Goal: Task Accomplishment & Management: Complete application form

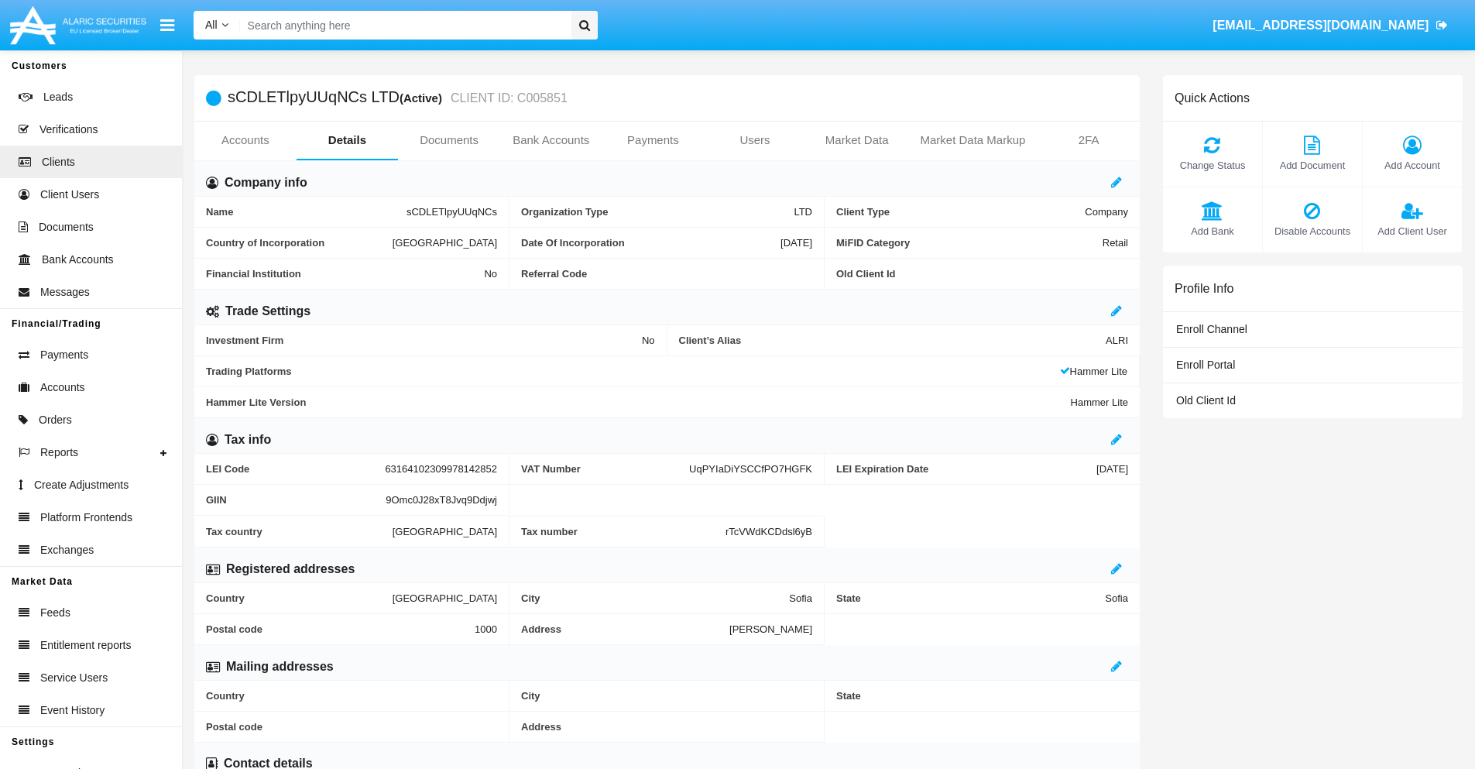
click at [755, 140] on link "Users" at bounding box center [755, 140] width 102 height 37
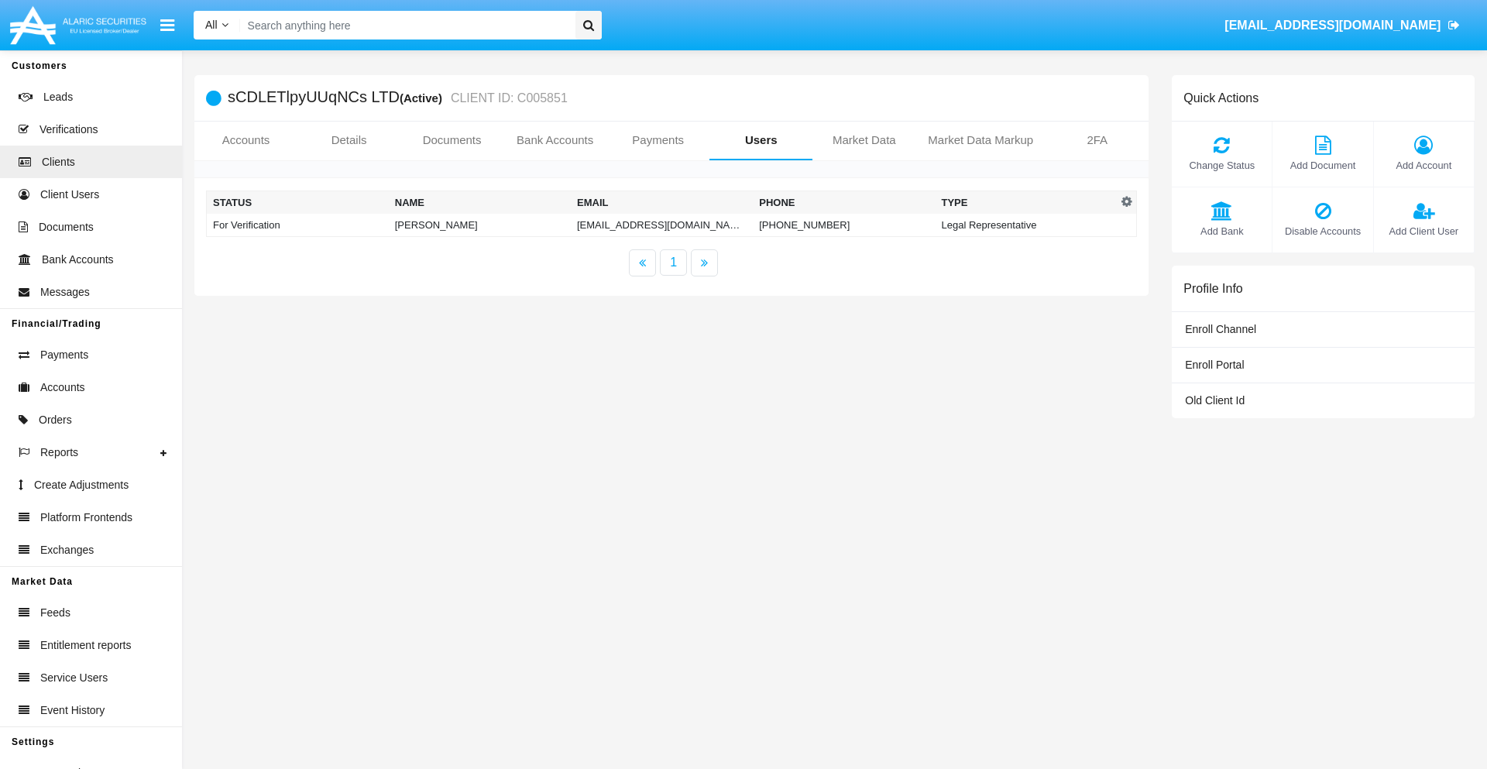
click at [630, 225] on td "[EMAIL_ADDRESS][DOMAIN_NAME]" at bounding box center [662, 225] width 182 height 23
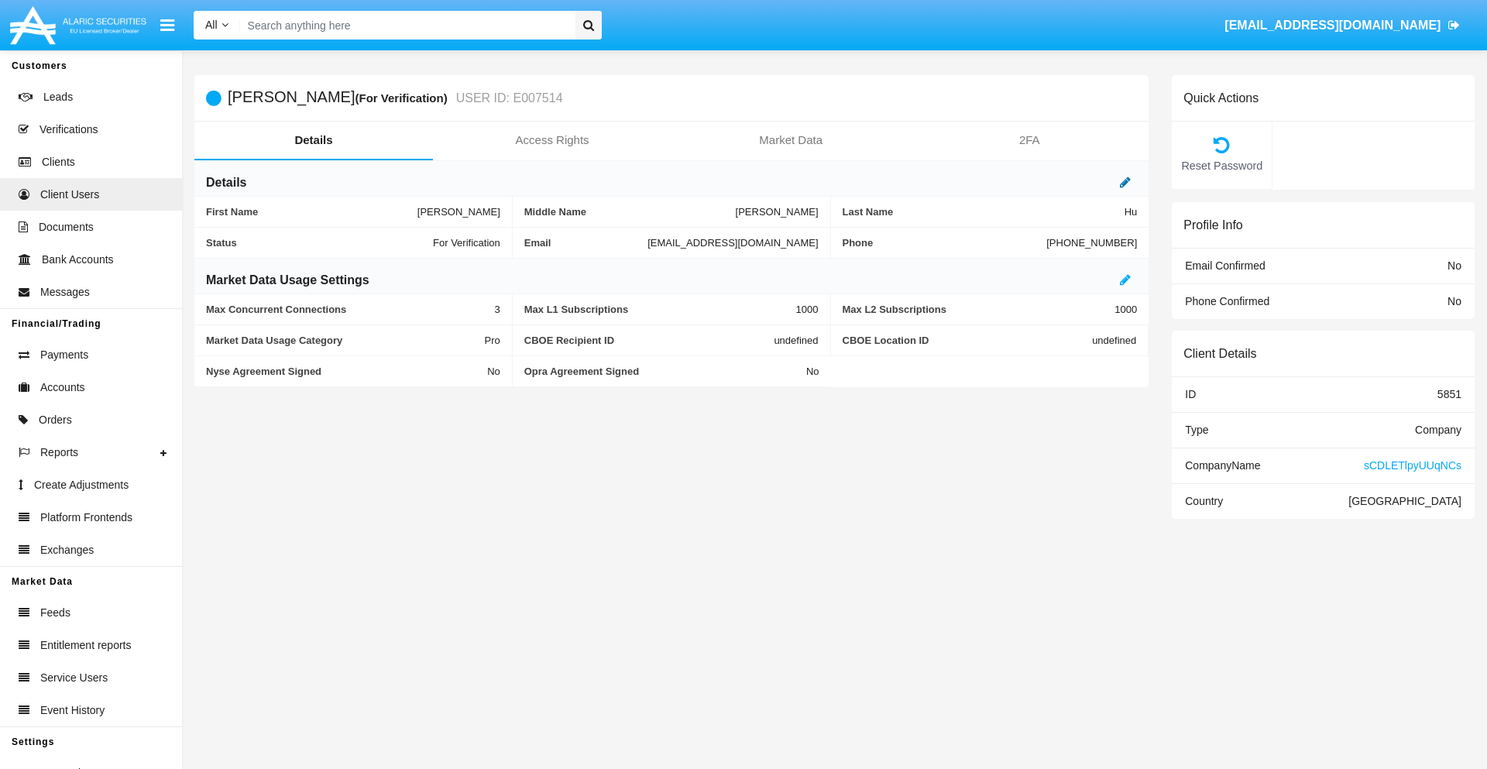
click at [1125, 182] on icon at bounding box center [1125, 182] width 11 height 12
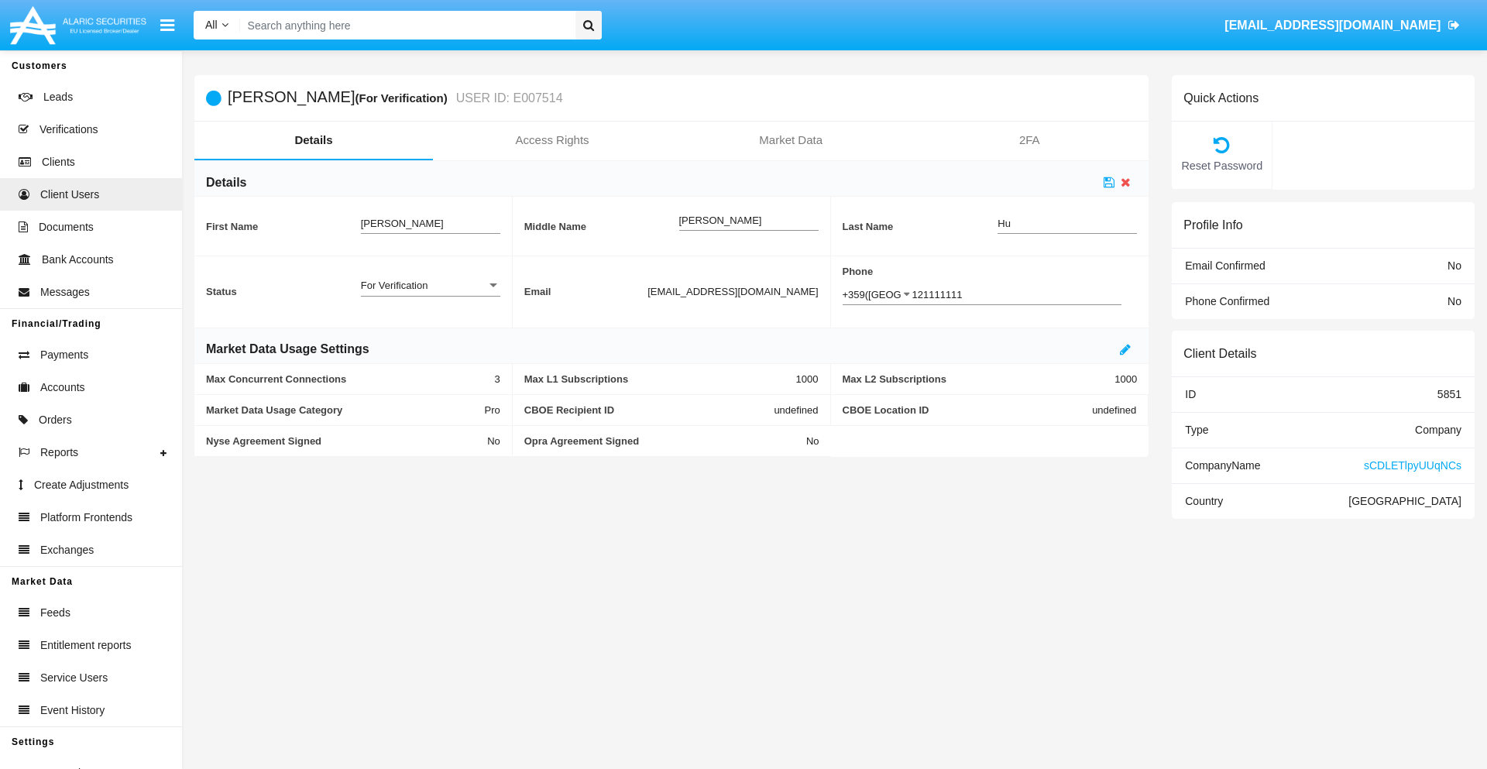
click at [430, 285] on div "For Verification" at bounding box center [423, 285] width 125 height 13
click at [430, 294] on span "Verified" at bounding box center [430, 294] width 139 height 30
click at [1109, 182] on icon at bounding box center [1109, 182] width 11 height 12
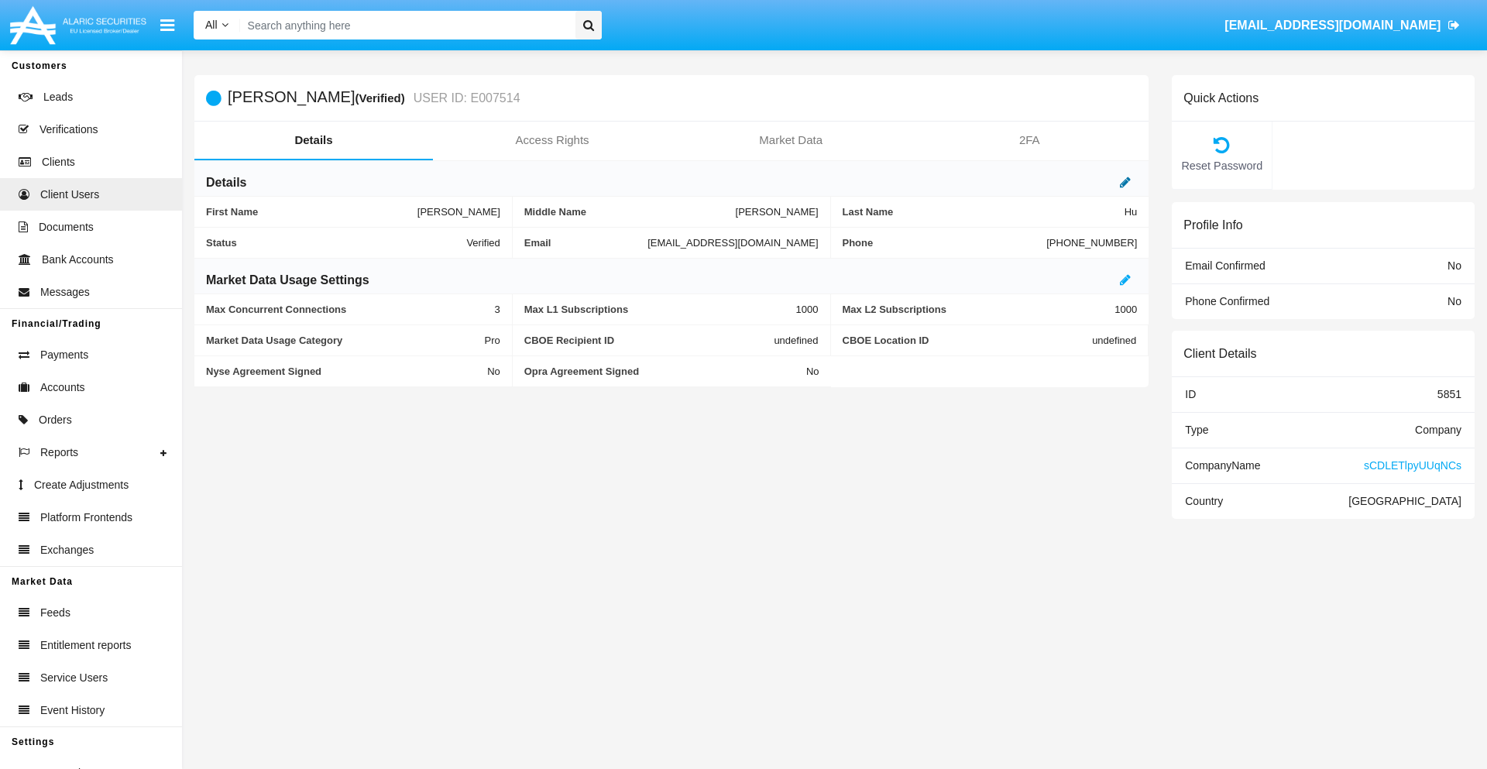
click at [1125, 182] on icon at bounding box center [1125, 182] width 11 height 12
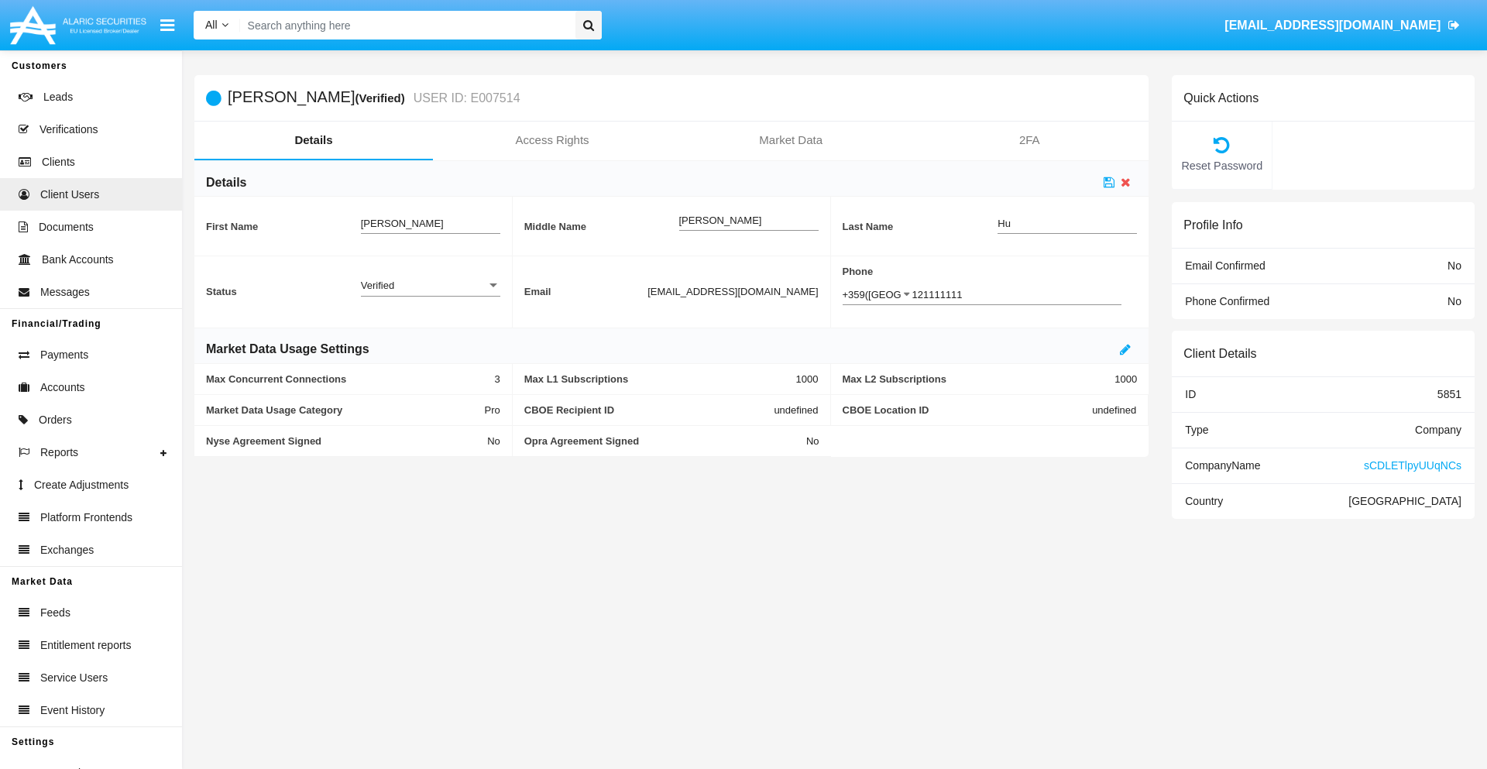
click at [430, 285] on div "Verified" at bounding box center [423, 285] width 125 height 13
click at [430, 294] on span "Active" at bounding box center [430, 294] width 139 height 30
click at [1109, 182] on icon at bounding box center [1109, 182] width 11 height 12
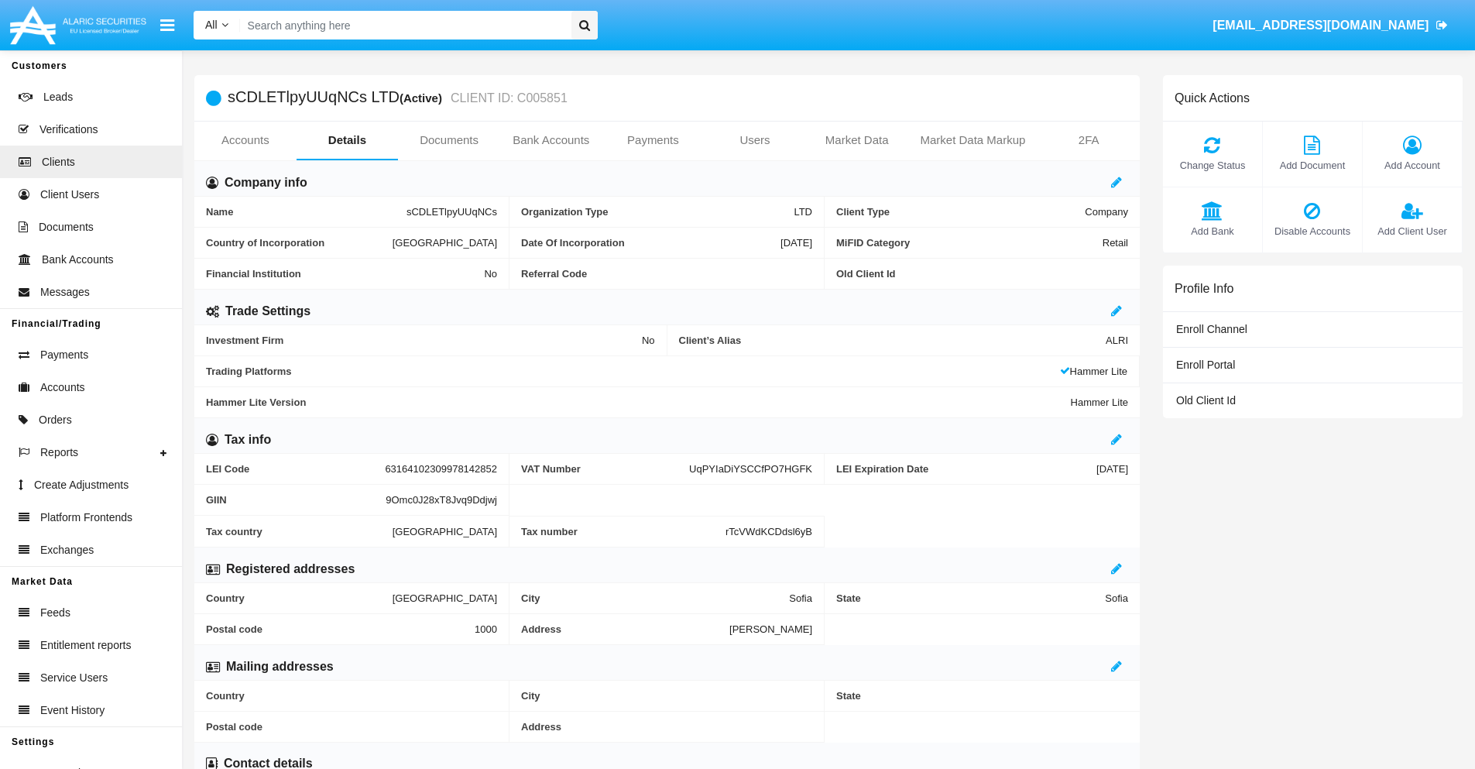
click at [1412, 231] on span "Add Client User" at bounding box center [1413, 231] width 84 height 15
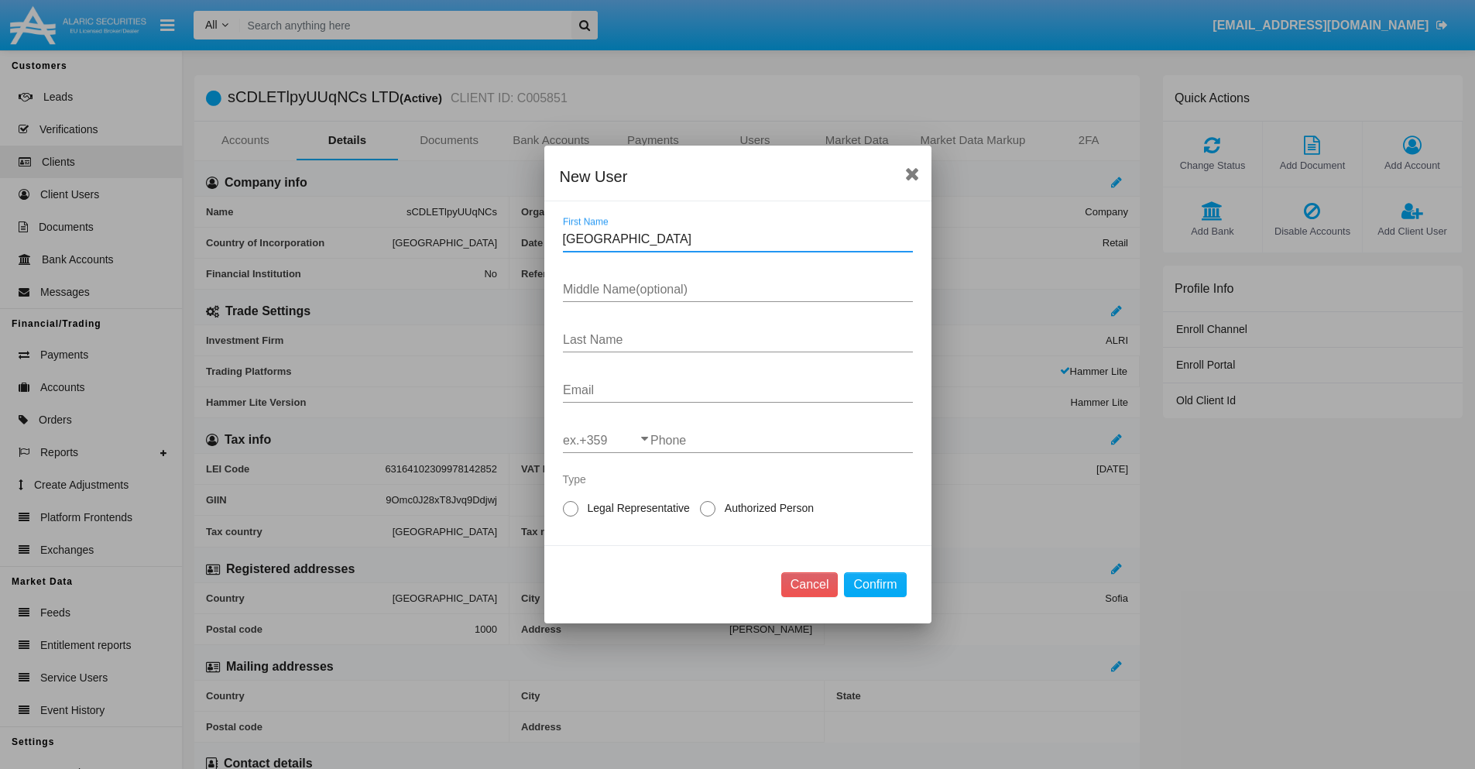
type input "Orville"
type input "Dell"
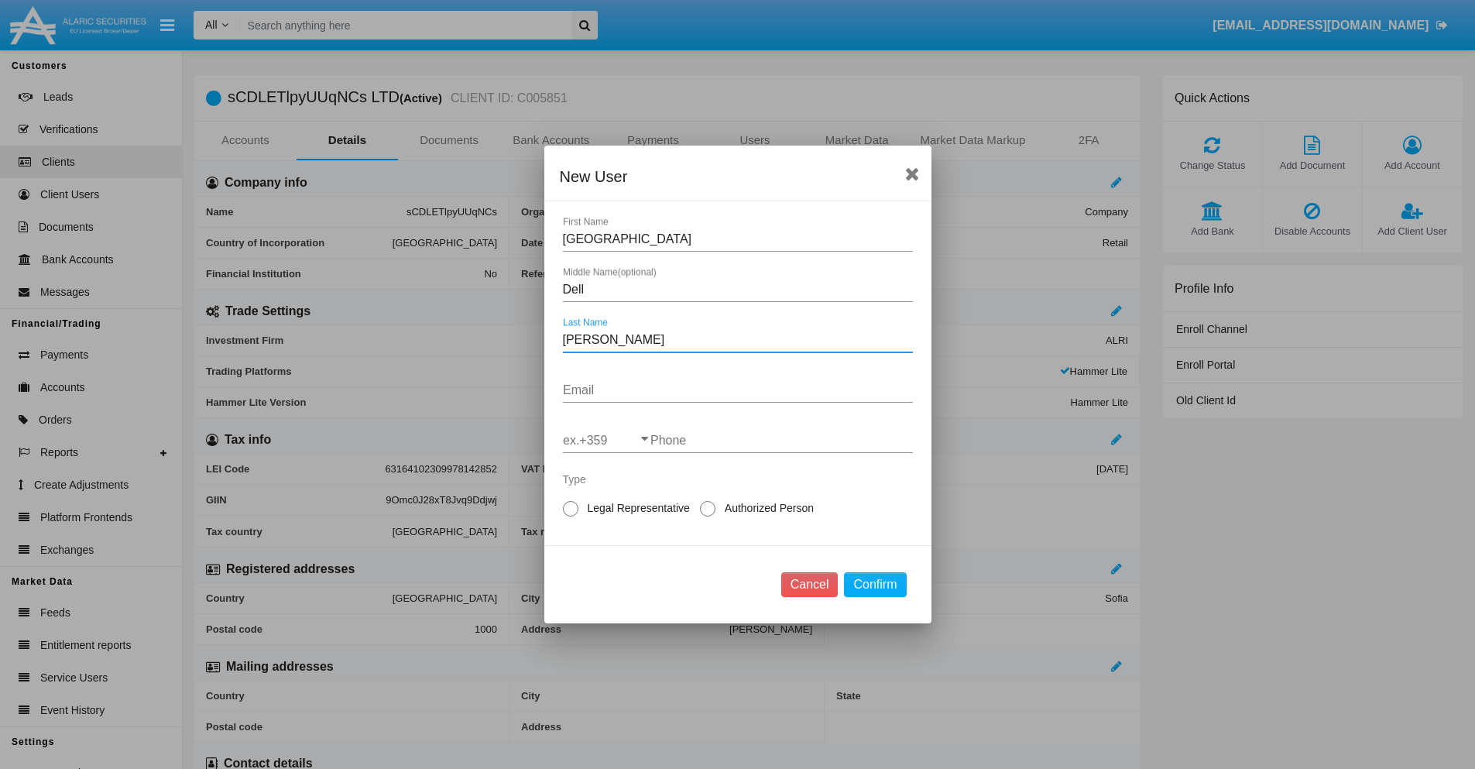
type input "Donnelly"
type input "[EMAIL_ADDRESS][DOMAIN_NAME]"
click at [606, 441] on input "ex.+359" at bounding box center [607, 441] width 88 height 14
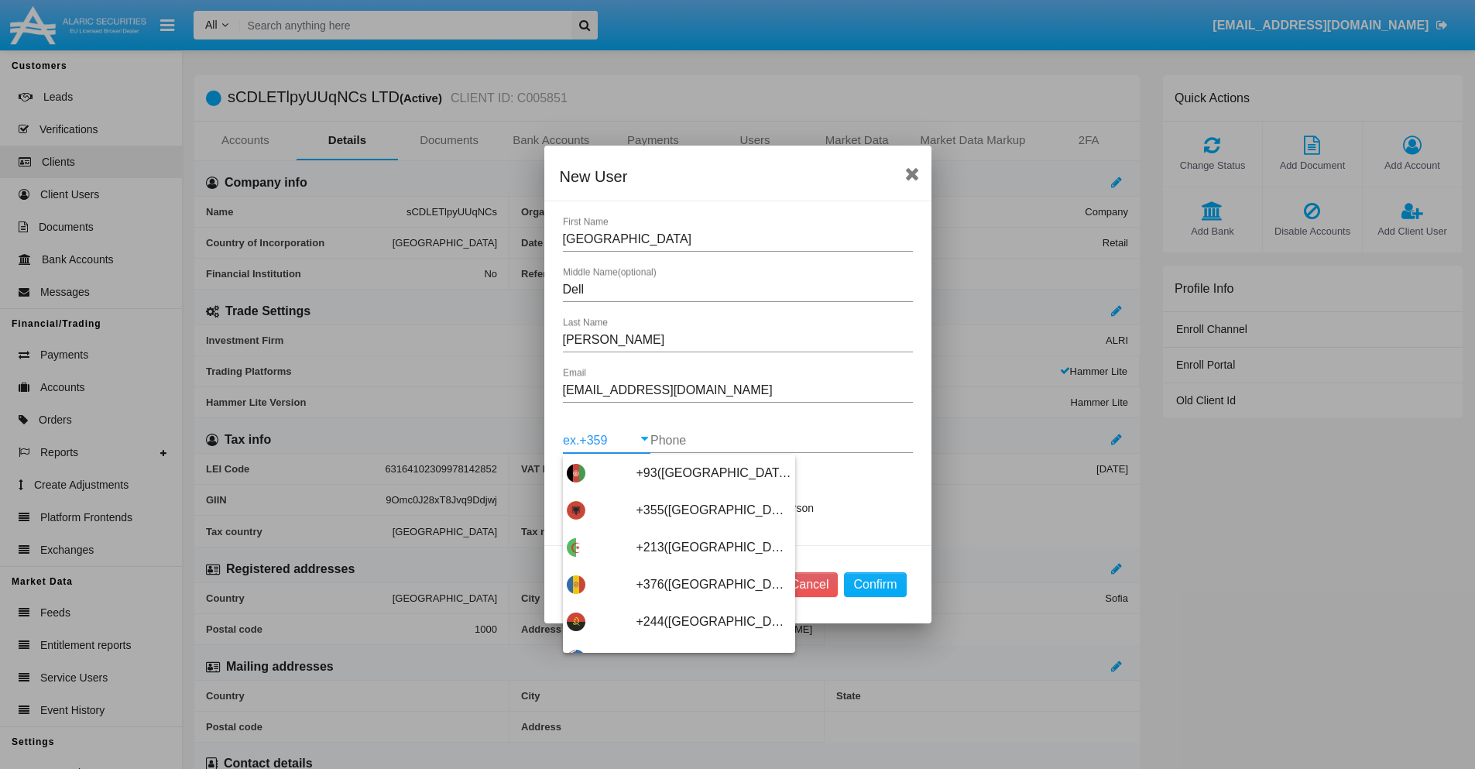
type input "+263(Zimbabwe)"
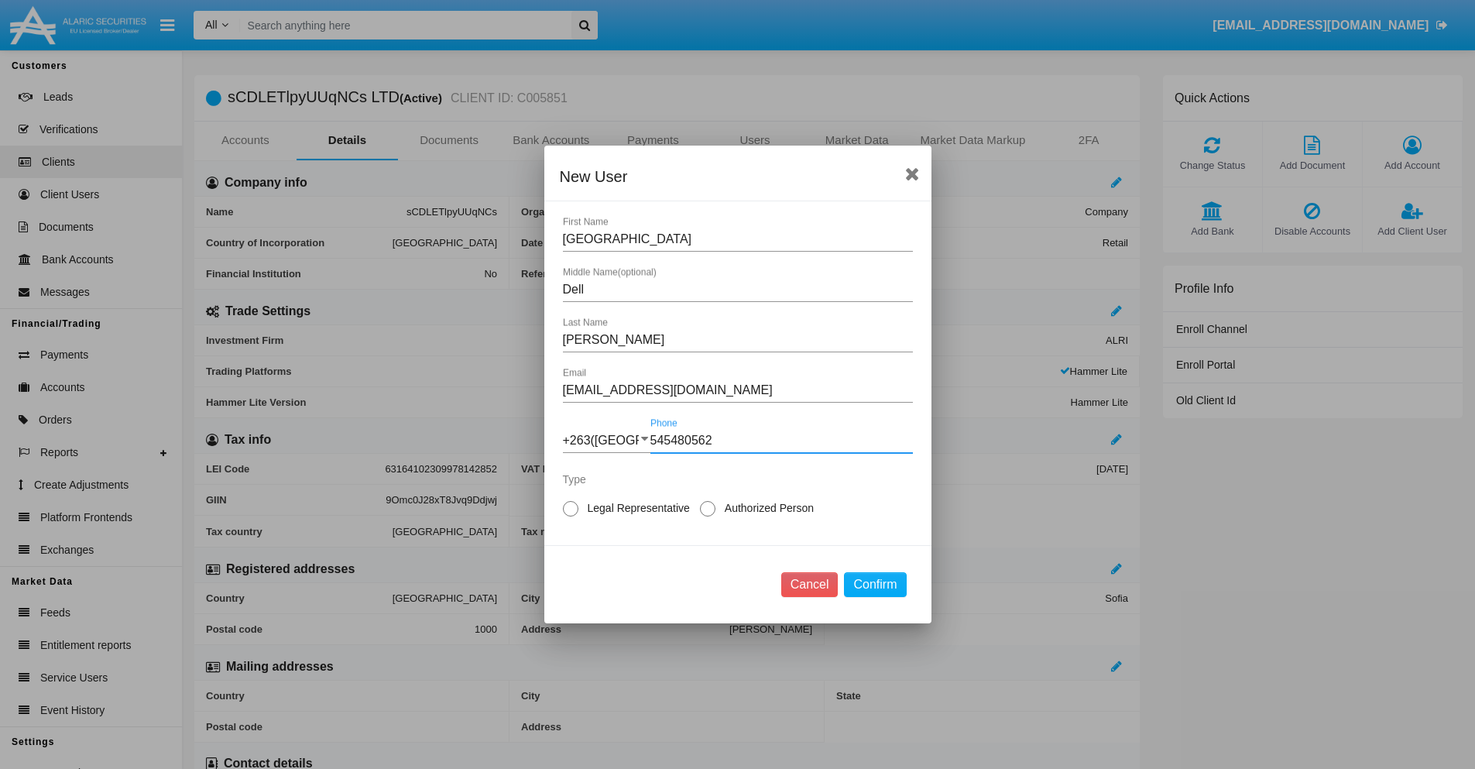
type input "545480562"
click at [766, 508] on span "Authorized Person" at bounding box center [767, 508] width 102 height 16
click at [708, 517] on input "Authorized Person" at bounding box center [707, 517] width 1 height 1
radio input "true"
click at [875, 585] on button "Confirm" at bounding box center [875, 584] width 62 height 25
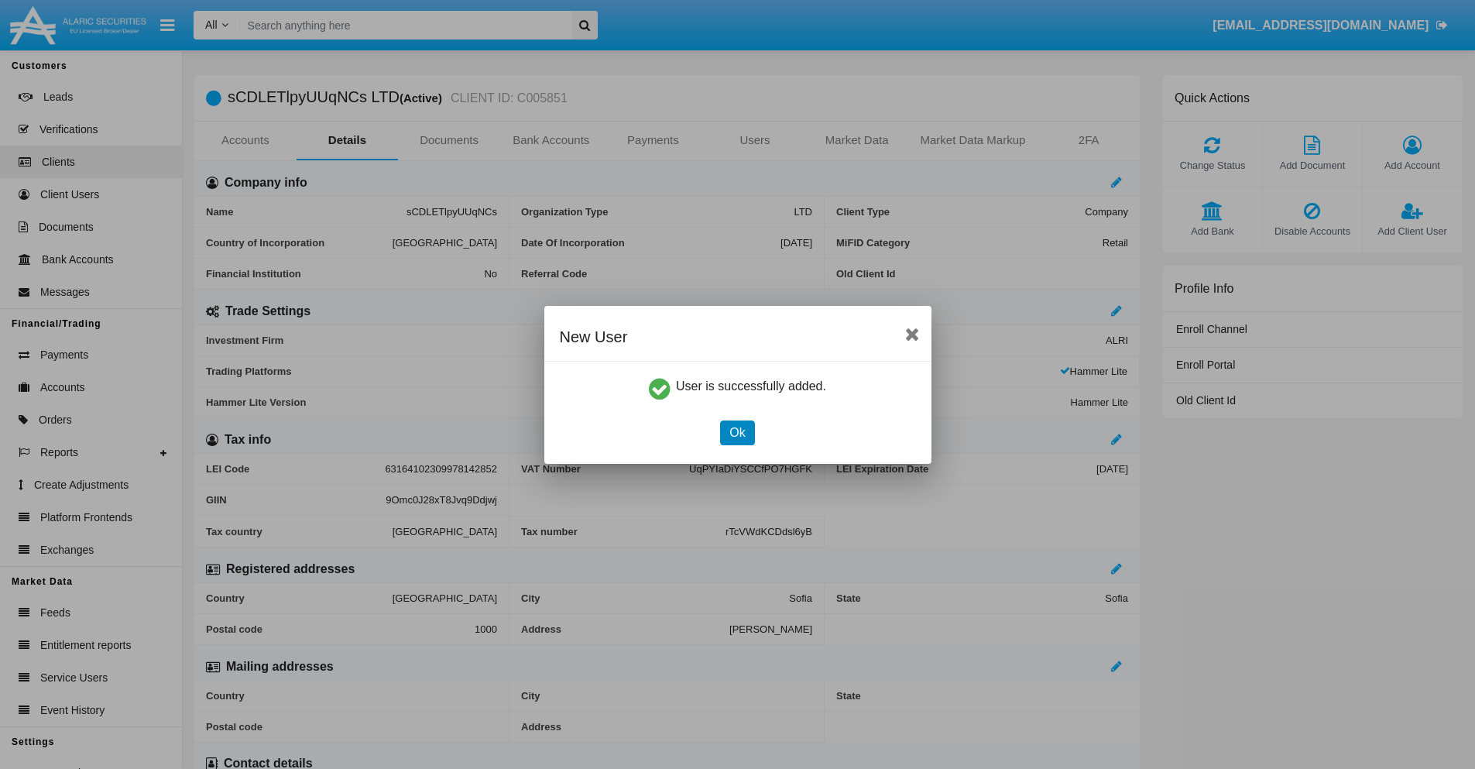
click at [737, 432] on button "Ok" at bounding box center [737, 433] width 34 height 25
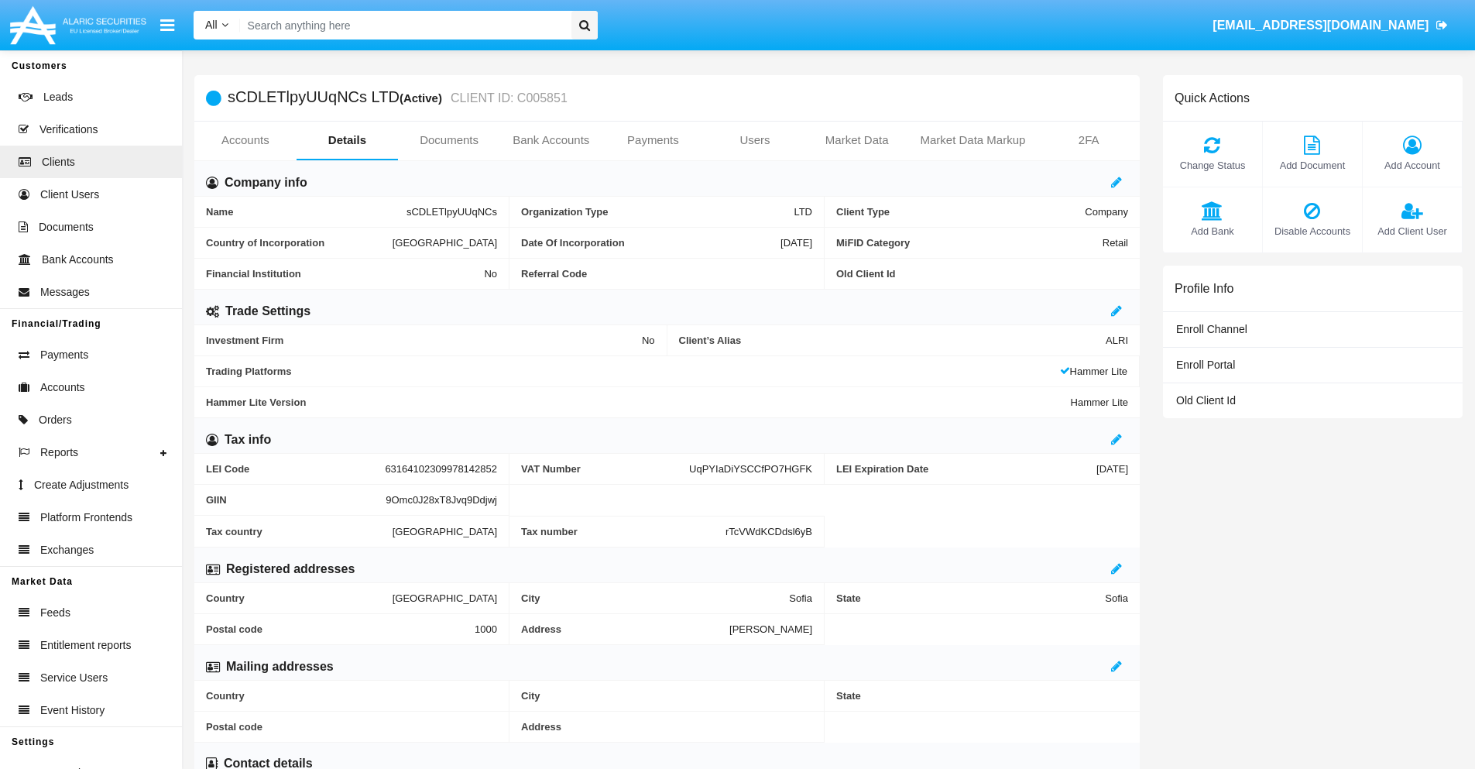
click at [1412, 231] on span "Add Client User" at bounding box center [1413, 231] width 84 height 15
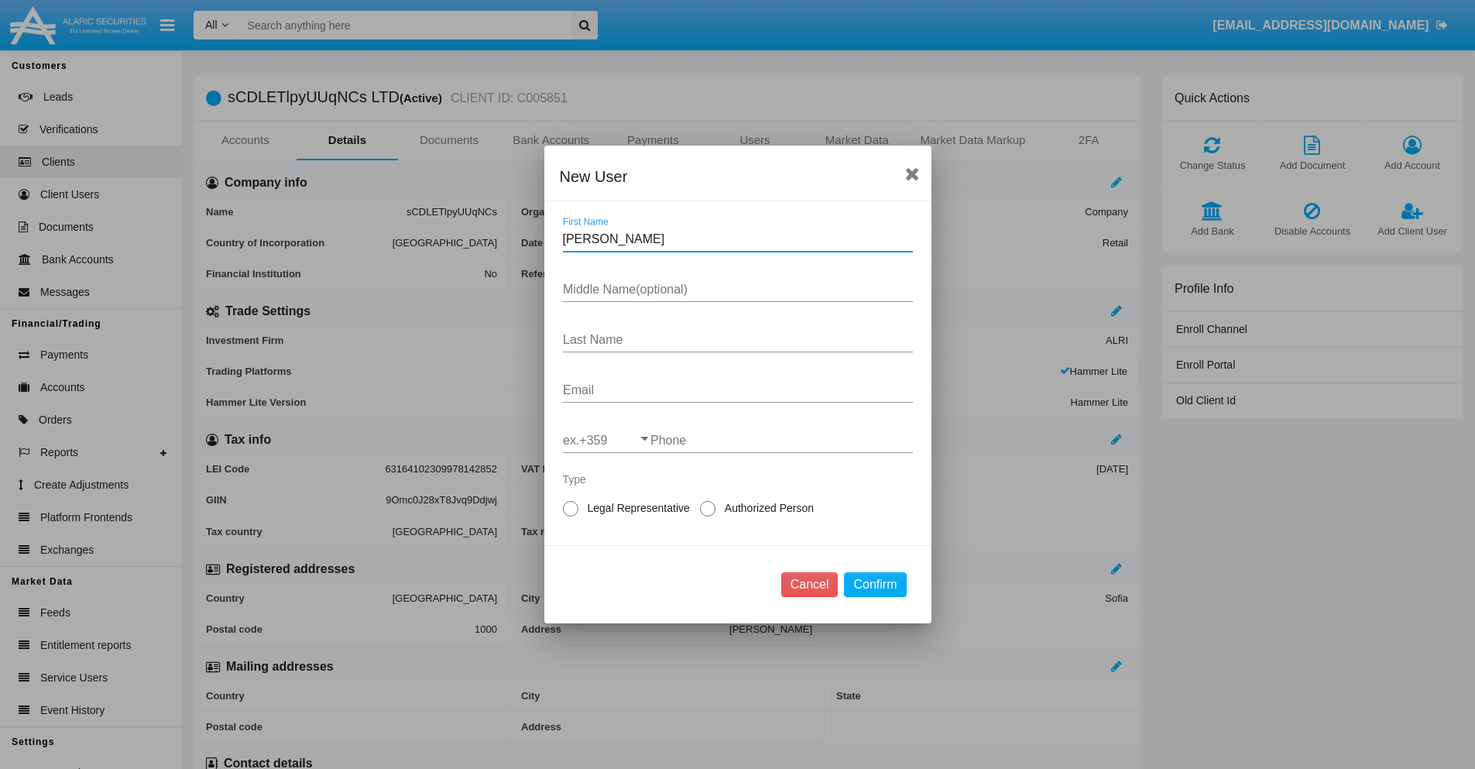
type input "Lavern"
type input "David"
type input "Rippin"
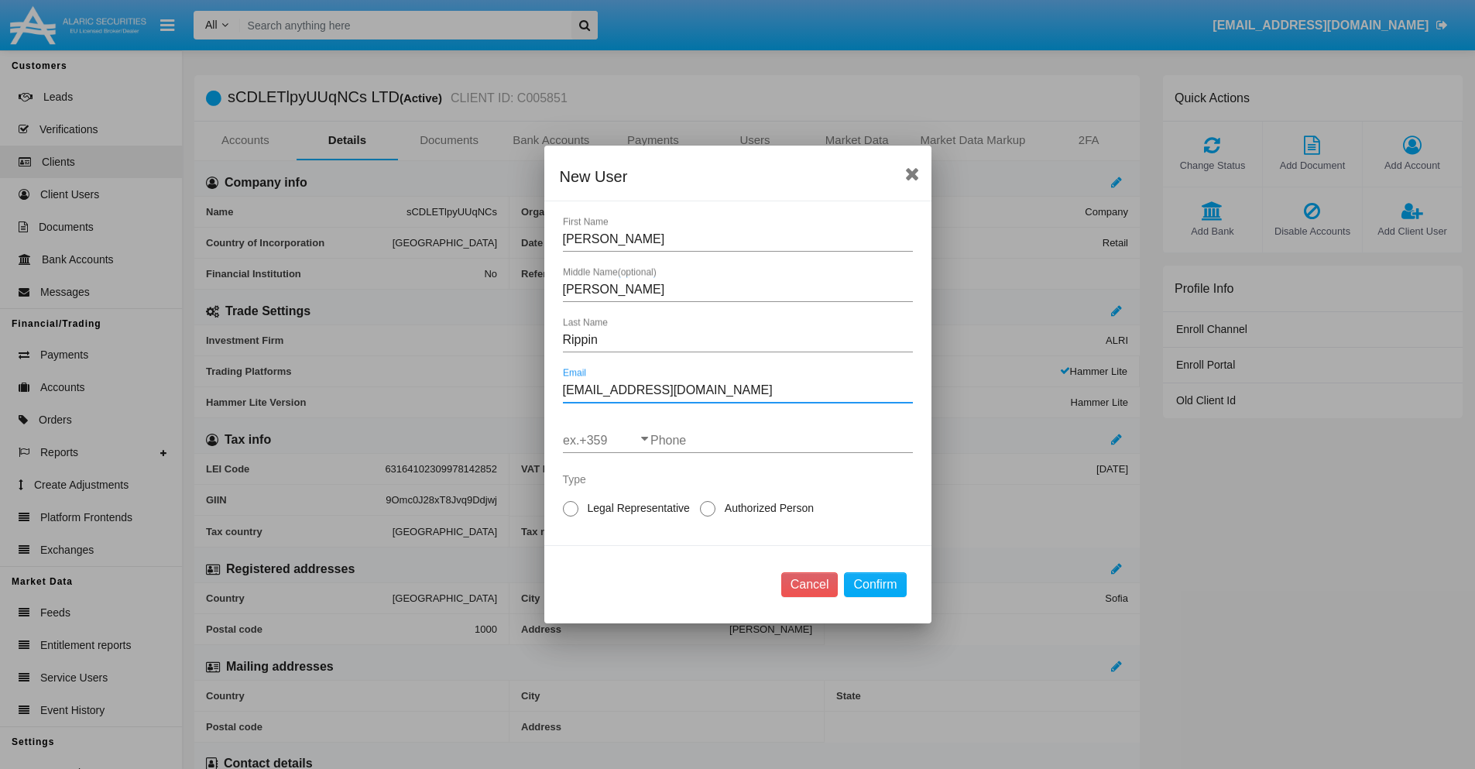
type input "cy85dx3@huin2n2st.sg"
click at [606, 441] on input "ex.+359" at bounding box center [607, 441] width 88 height 14
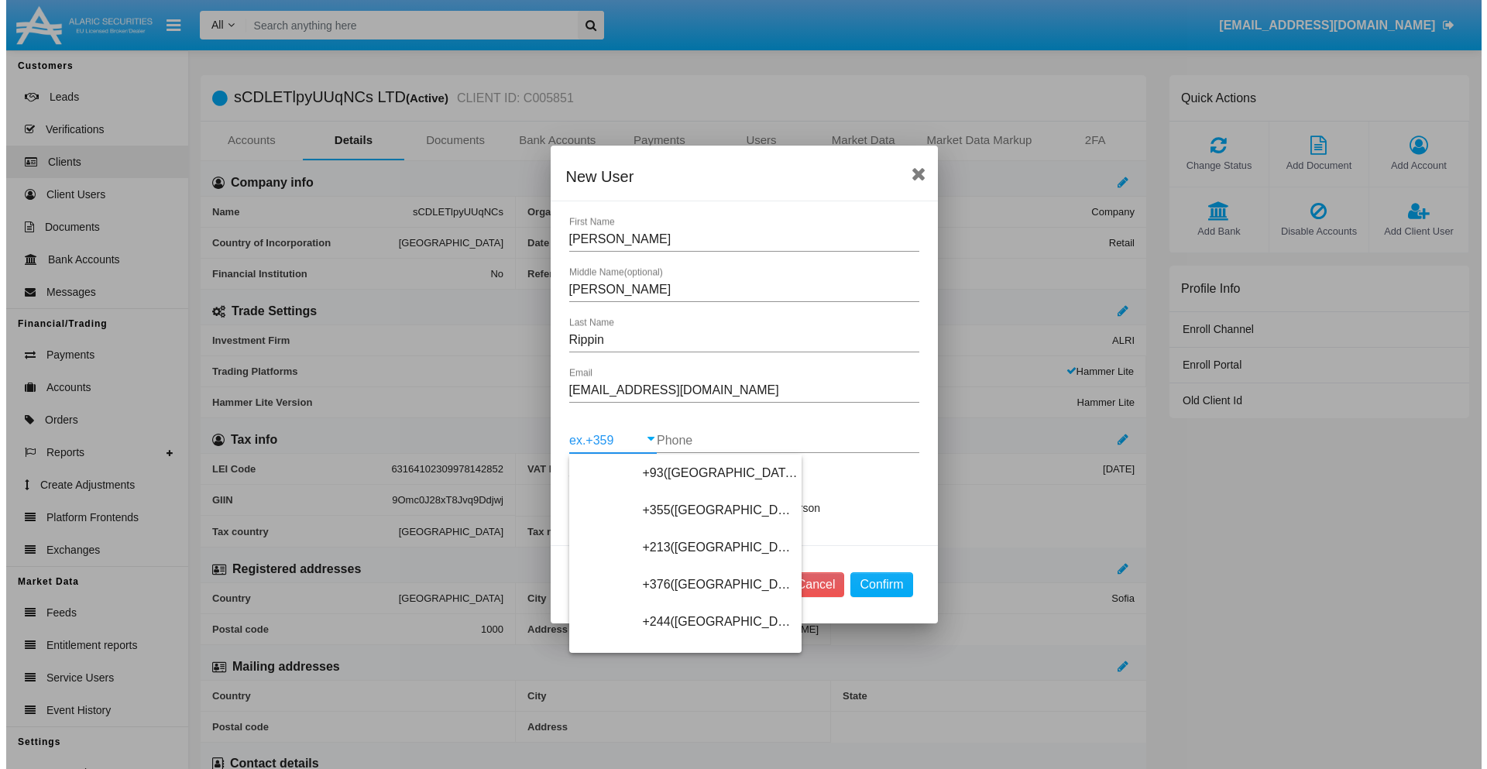
scroll to position [8241, 0]
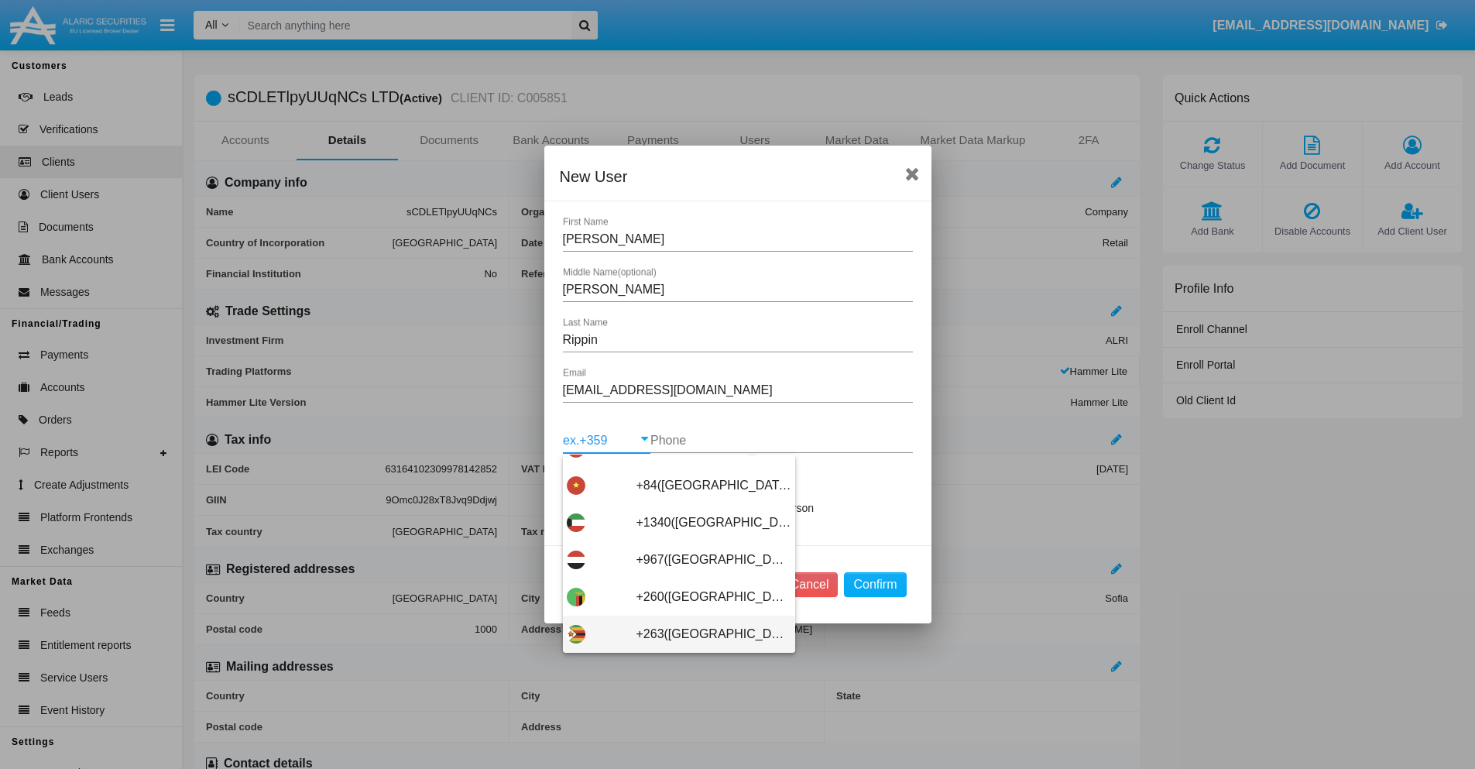
click at [673, 634] on span "+263([GEOGRAPHIC_DATA])" at bounding box center [714, 634] width 155 height 37
type input "+263([GEOGRAPHIC_DATA])"
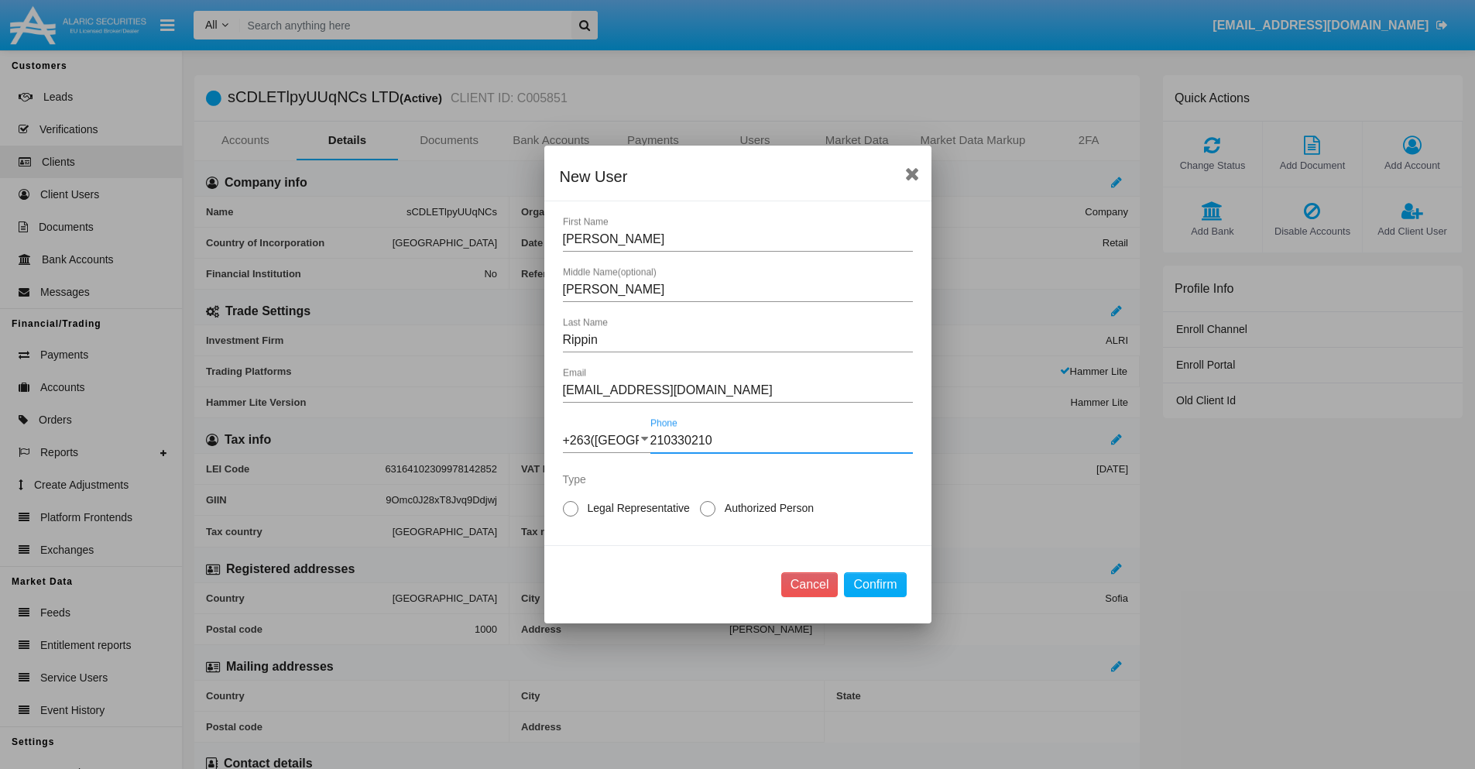
type input "210330210"
click at [636, 508] on span "Legal Representative" at bounding box center [636, 508] width 115 height 16
click at [571, 517] on input "Legal Representative" at bounding box center [570, 517] width 1 height 1
radio input "true"
click at [875, 585] on button "Confirm" at bounding box center [875, 584] width 62 height 25
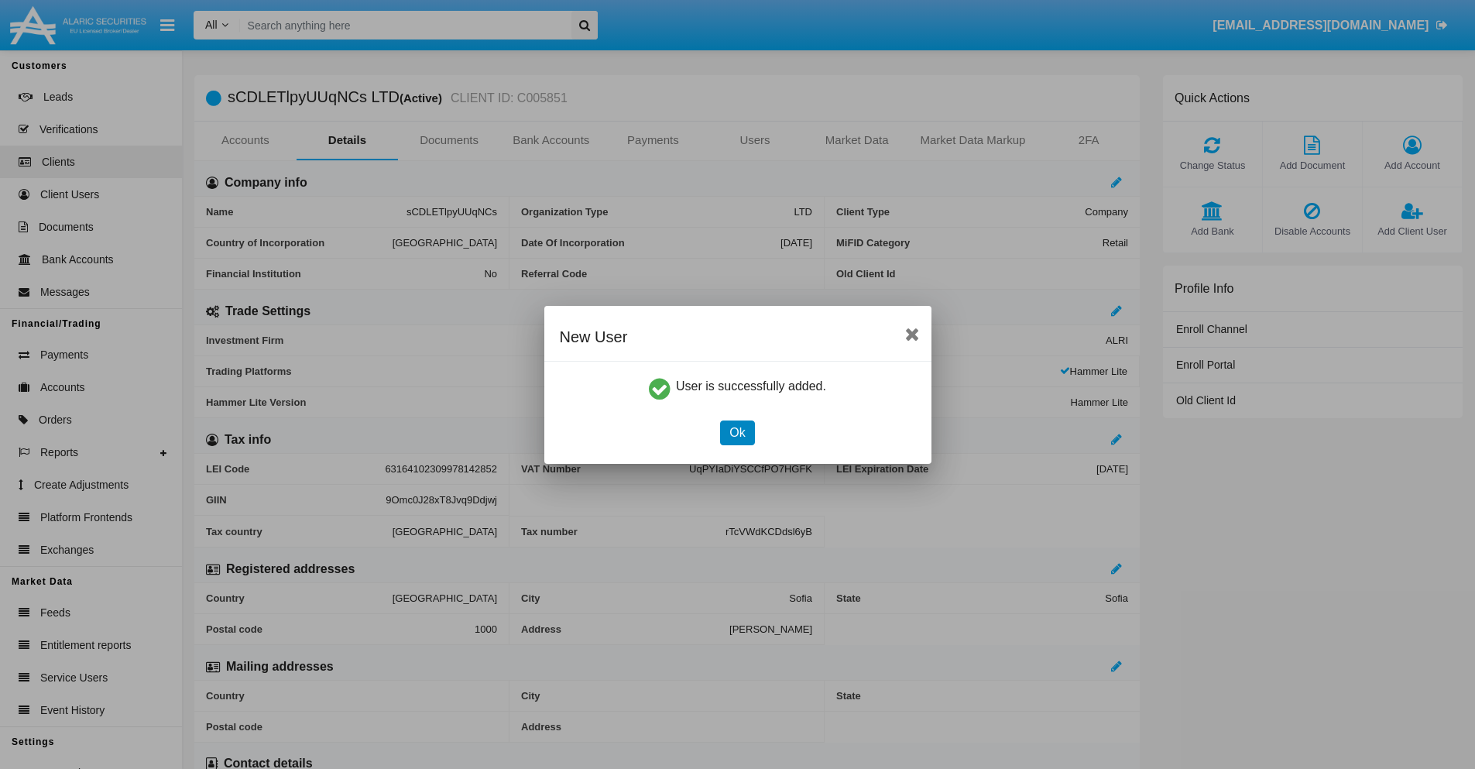
click at [737, 432] on button "Ok" at bounding box center [737, 433] width 34 height 25
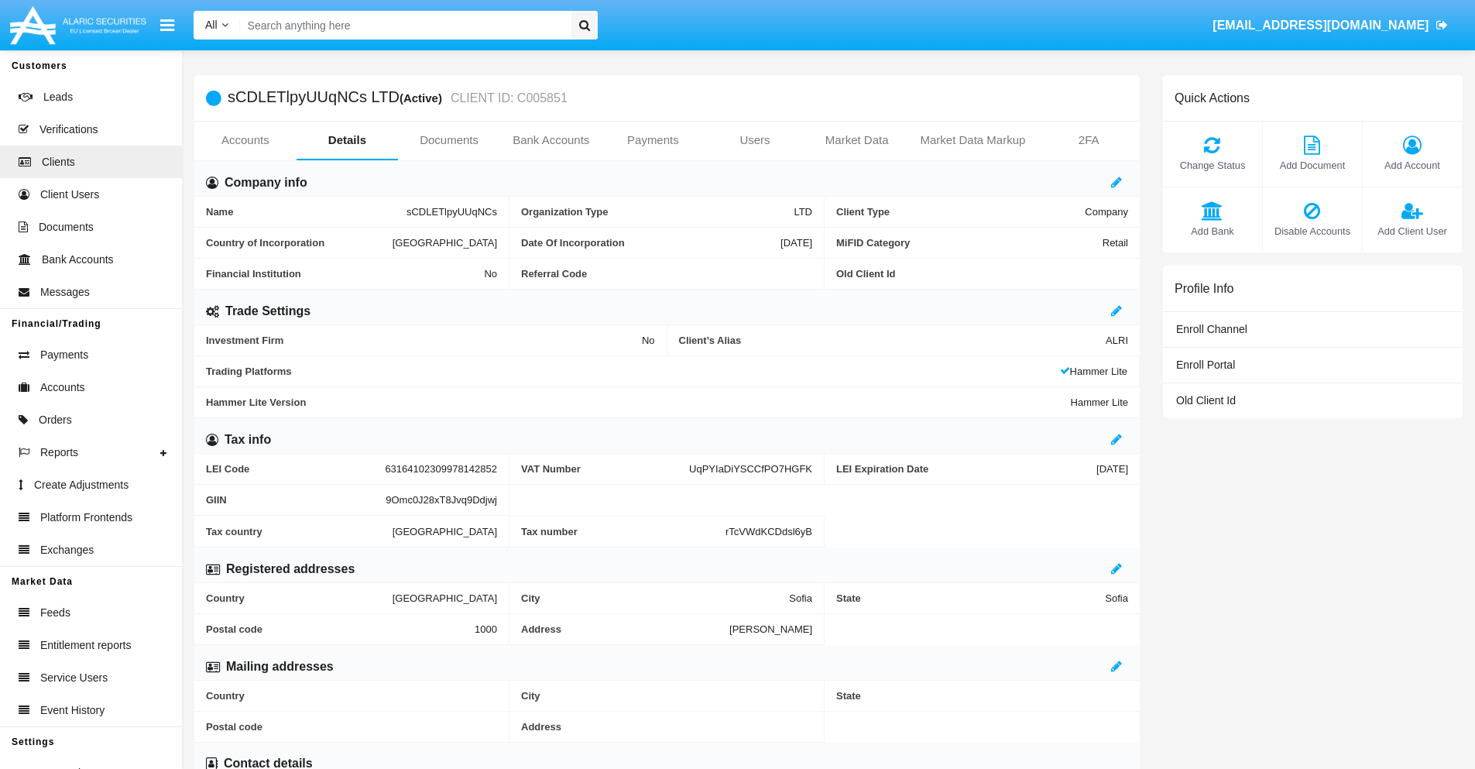
click at [755, 140] on link "Users" at bounding box center [755, 140] width 102 height 37
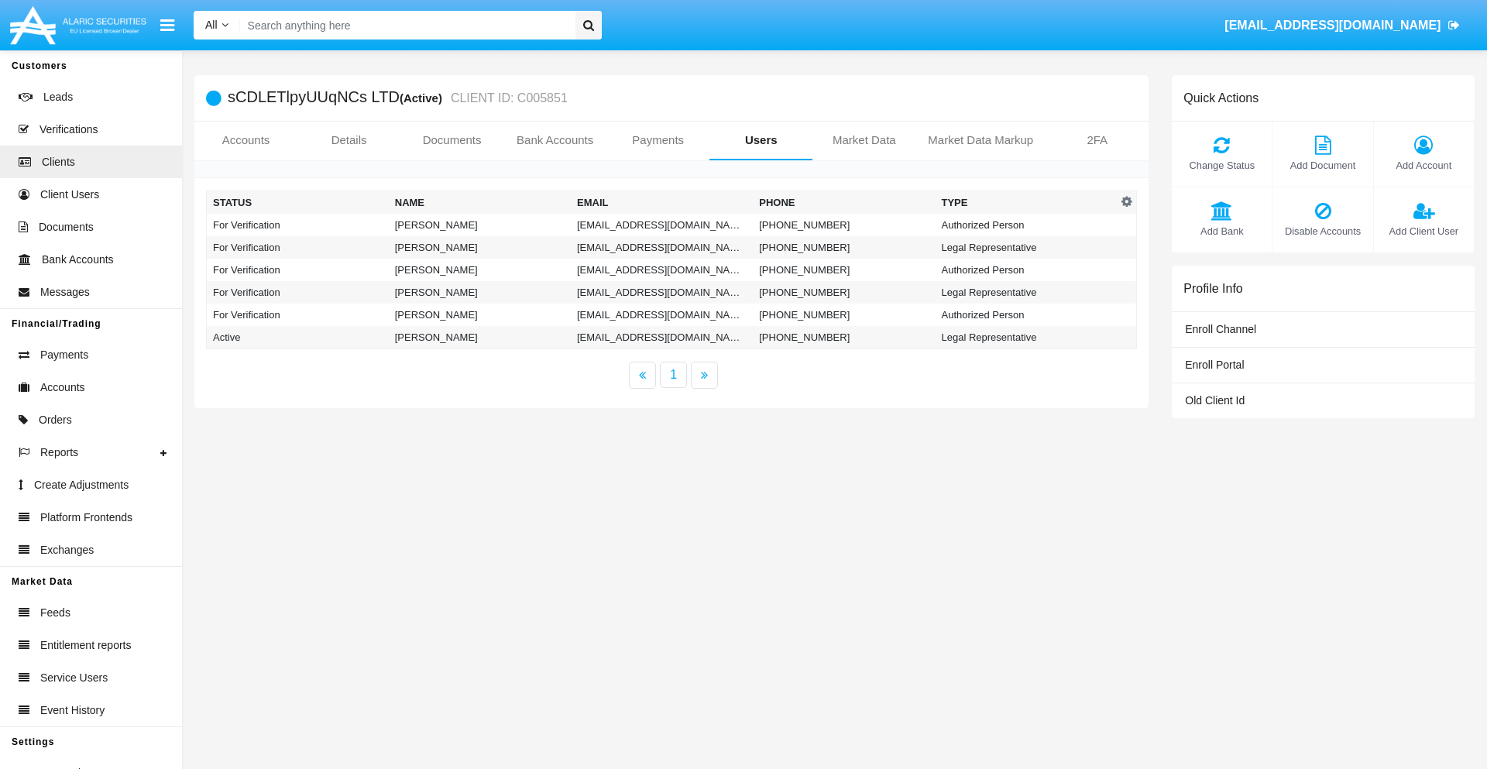
click at [661, 225] on td "[EMAIL_ADDRESS][DOMAIN_NAME]" at bounding box center [662, 225] width 182 height 22
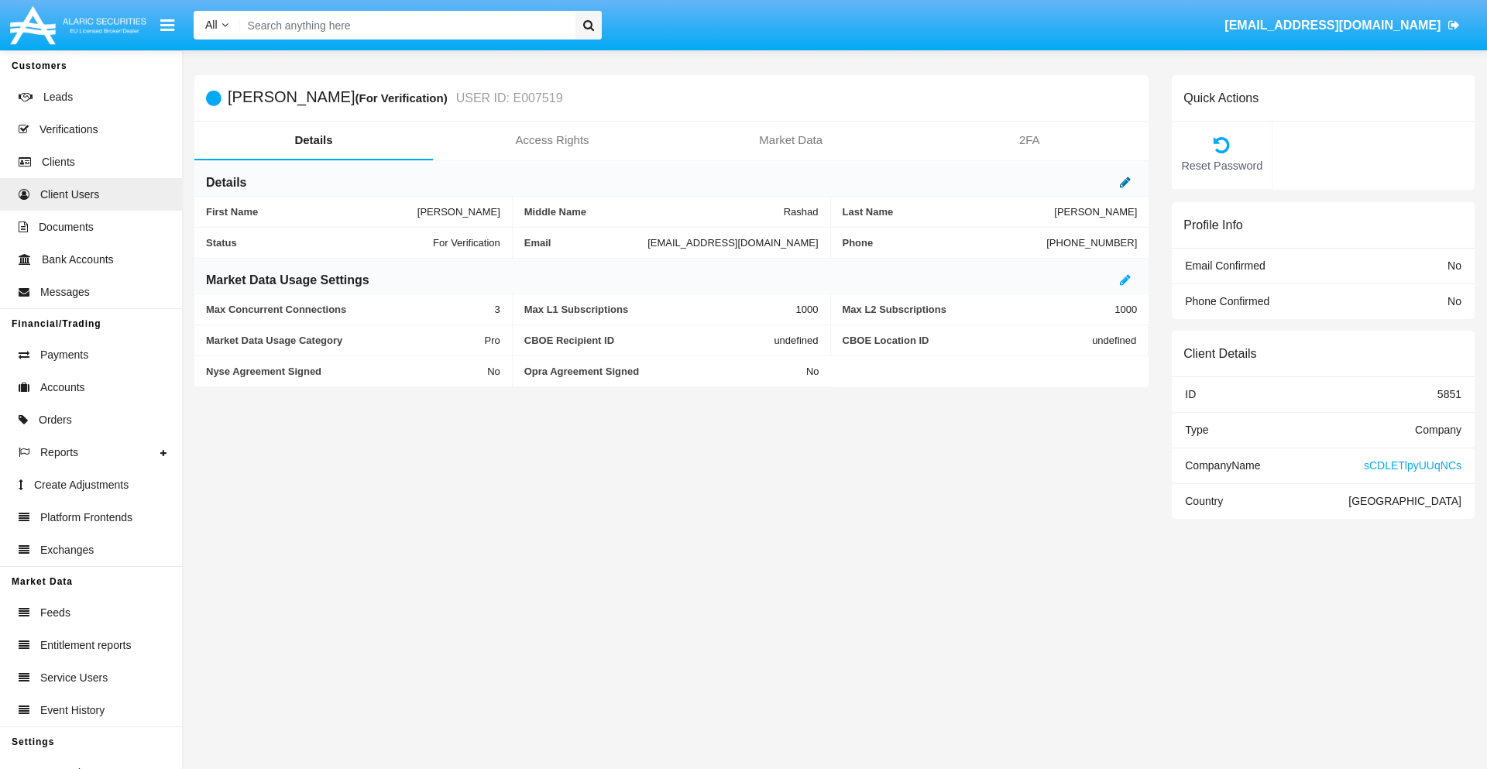
click at [1125, 182] on icon at bounding box center [1125, 182] width 11 height 12
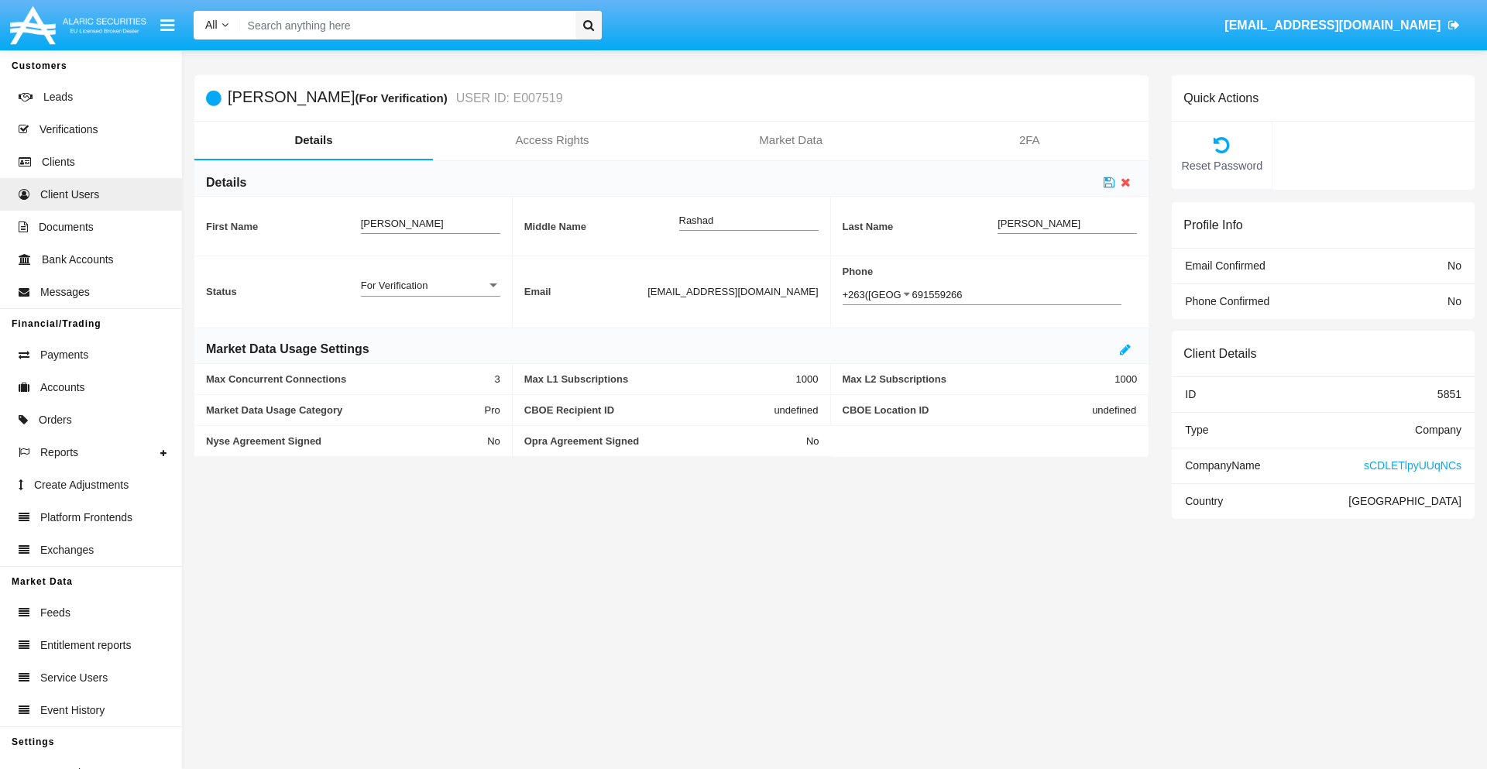
click at [430, 285] on div "For Verification" at bounding box center [423, 285] width 125 height 13
click at [430, 294] on span "Verified" at bounding box center [430, 294] width 139 height 30
click at [1109, 182] on icon at bounding box center [1109, 182] width 11 height 12
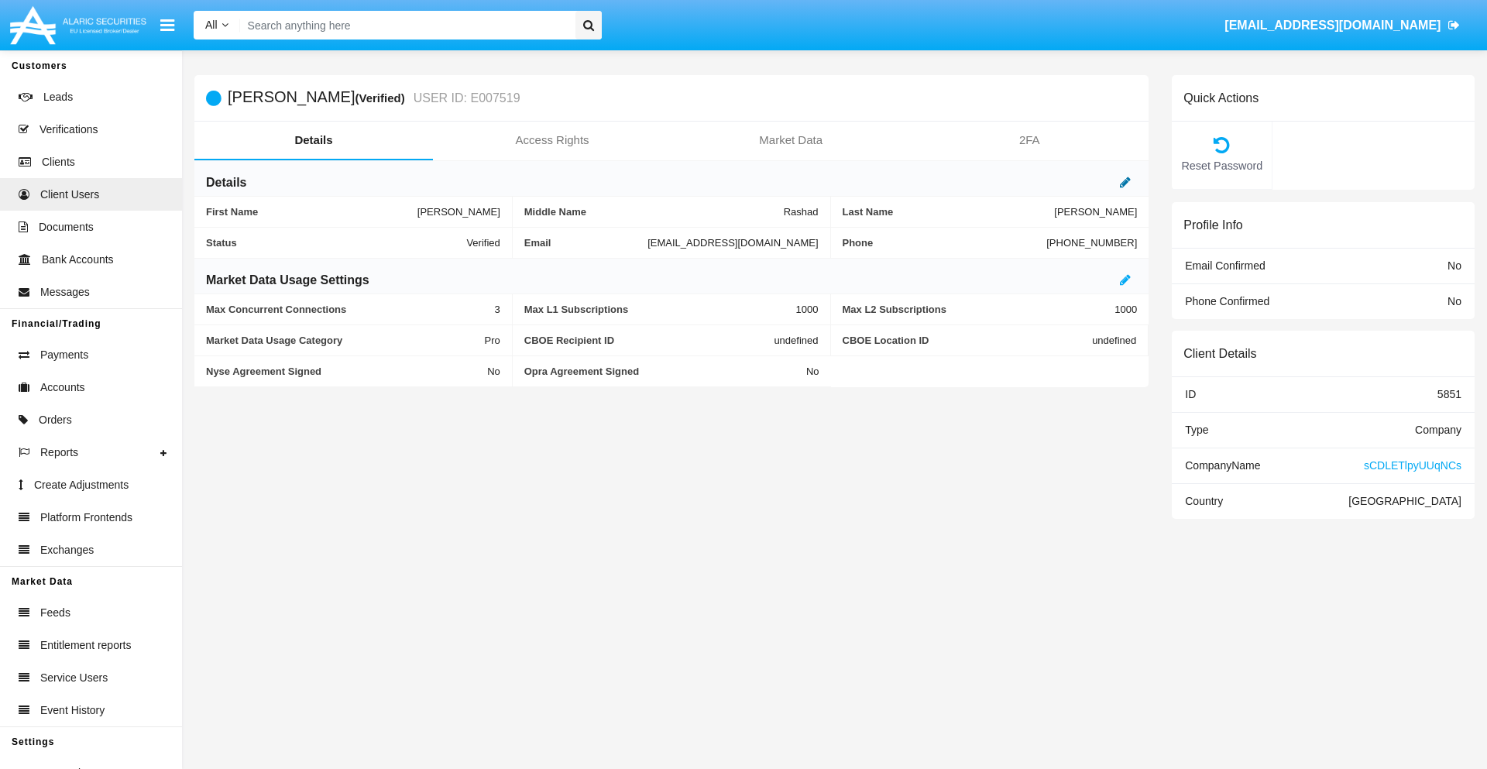
click at [1125, 182] on icon at bounding box center [1125, 182] width 11 height 12
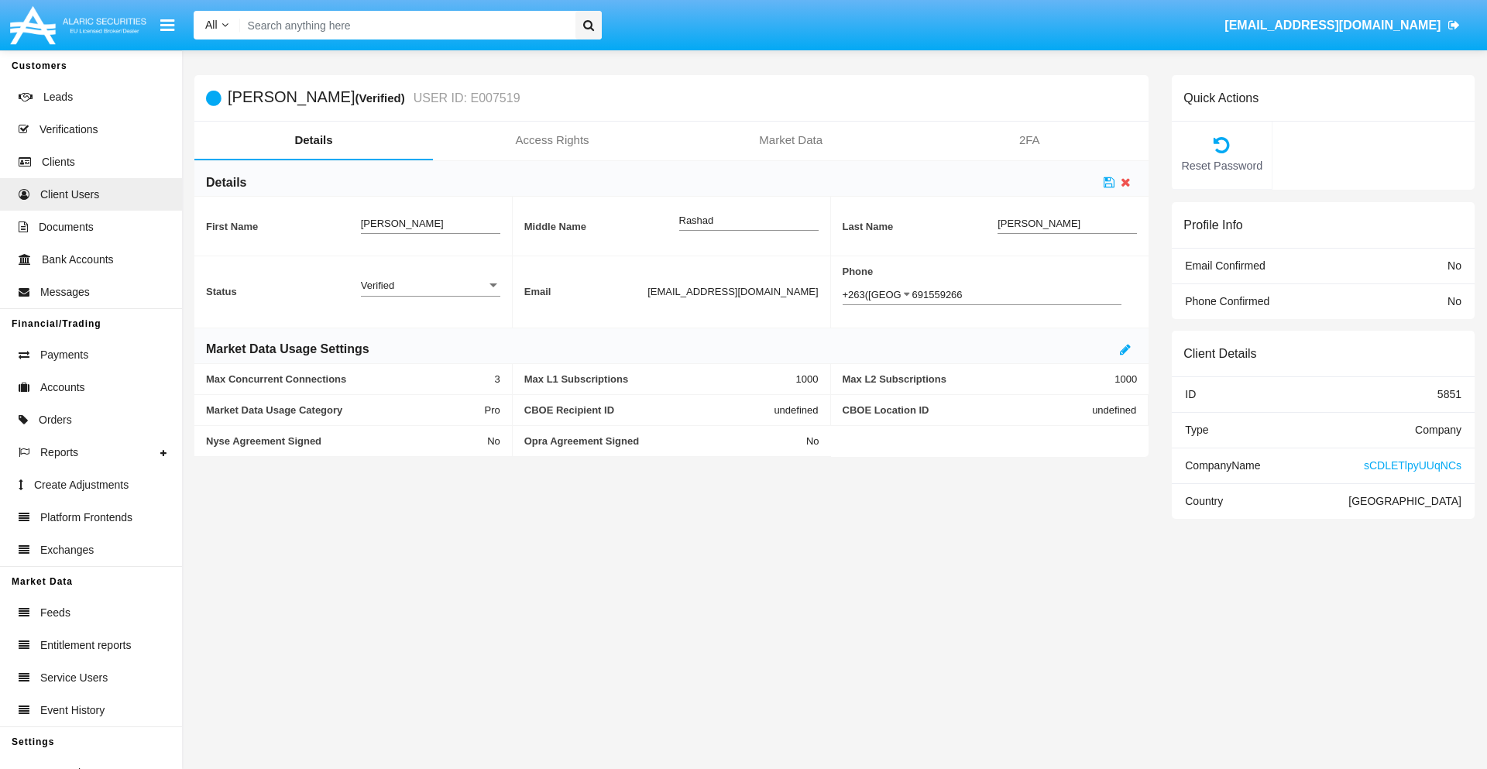
click at [430, 285] on div "Verified" at bounding box center [423, 285] width 125 height 13
click at [430, 294] on span "Active" at bounding box center [430, 294] width 139 height 30
click at [1109, 182] on icon at bounding box center [1109, 182] width 11 height 12
